Goal: Task Accomplishment & Management: Use online tool/utility

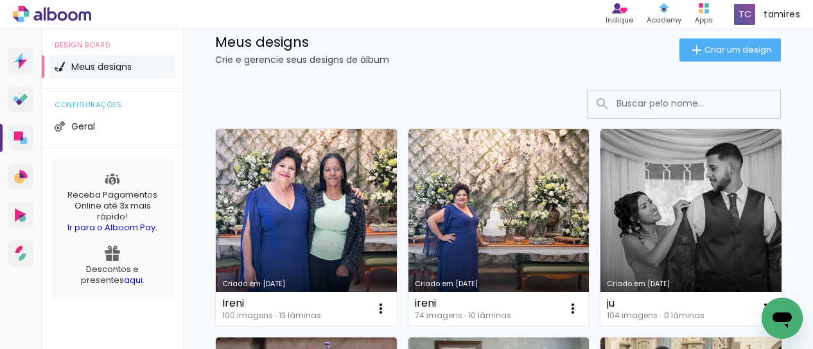
scroll to position [128, 0]
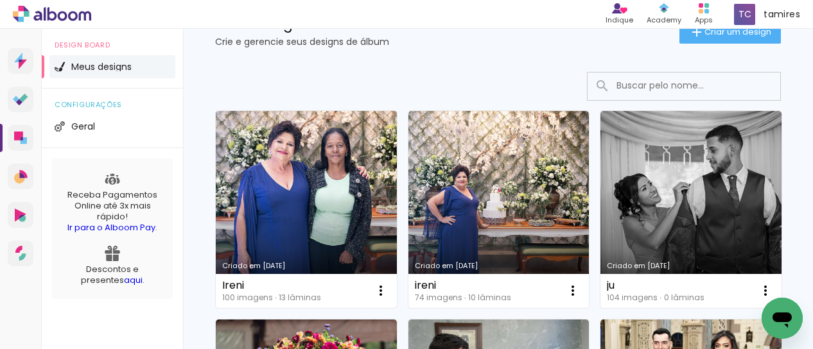
click at [299, 163] on link "Criado em [DATE]" at bounding box center [306, 209] width 181 height 197
